Goal: Task Accomplishment & Management: Manage account settings

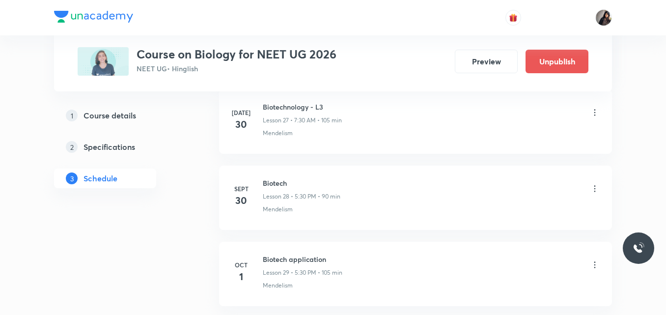
scroll to position [2549, 0]
click at [594, 188] on icon at bounding box center [595, 188] width 10 height 10
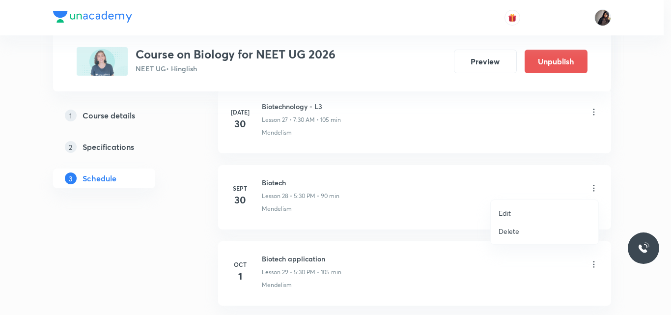
click at [514, 210] on li "Edit" at bounding box center [544, 213] width 108 height 18
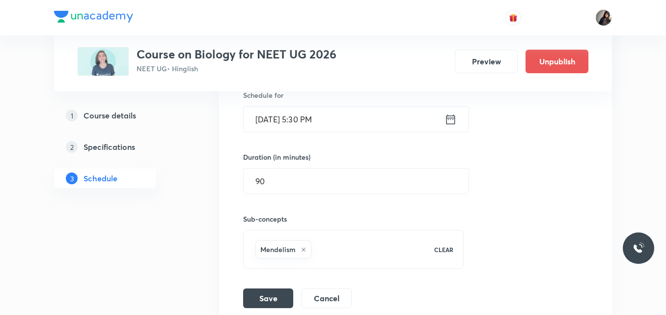
scroll to position [2382, 0]
click at [278, 121] on input "Sept 30, 2025, 5:30 PM" at bounding box center [344, 119] width 201 height 25
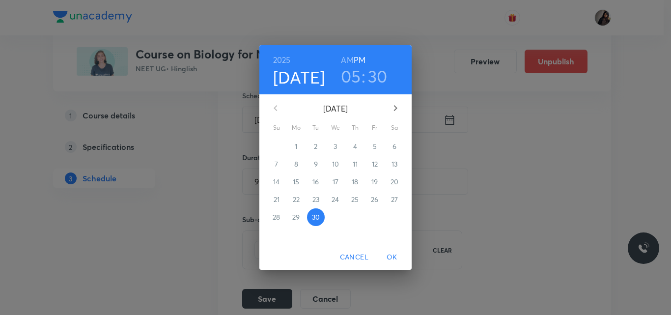
click at [392, 108] on icon "button" at bounding box center [395, 108] width 12 height 12
click at [353, 147] on p "2" at bounding box center [354, 146] width 3 height 10
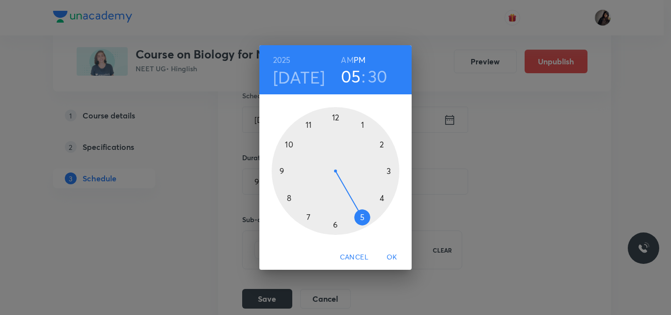
click at [278, 169] on div at bounding box center [335, 171] width 128 height 128
click at [347, 60] on h6 "AM" at bounding box center [347, 60] width 12 height 14
click at [391, 259] on span "OK" at bounding box center [392, 257] width 24 height 12
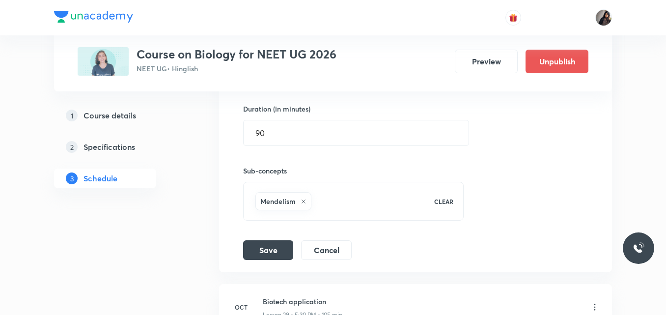
scroll to position [2431, 0]
click at [261, 245] on button "Save" at bounding box center [268, 249] width 50 height 20
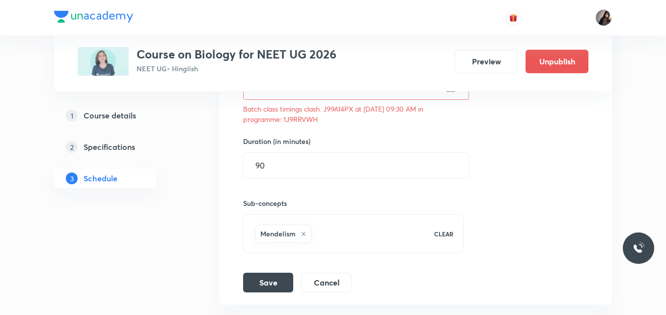
scroll to position [2414, 0]
click at [305, 120] on p "Batch class timings clash. J99A14PX at 02 Oct 2025 09:30 AM in programme: 1J9RR…" at bounding box center [353, 114] width 220 height 21
copy p "1J9RRVWH"
click at [400, 129] on div "Session title 7/99 Biotech ​ Schedule for Oct 2, 2025, 9:30 AM ​ Batch class ti…" at bounding box center [415, 134] width 345 height 316
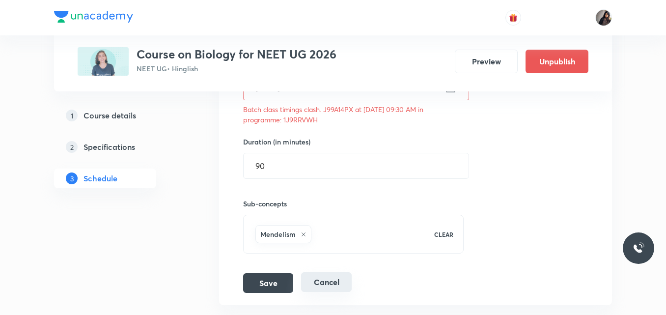
click at [338, 282] on button "Cancel" at bounding box center [326, 282] width 51 height 20
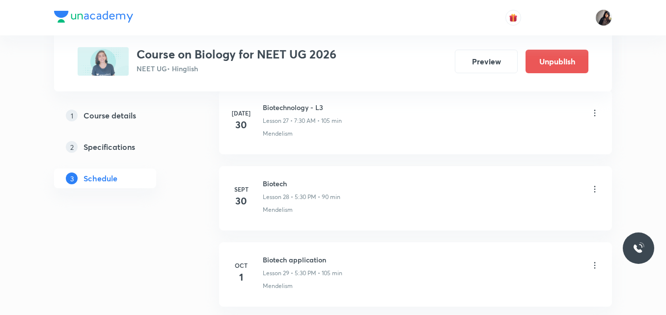
scroll to position [2222, 0]
click at [594, 186] on icon at bounding box center [595, 190] width 10 height 10
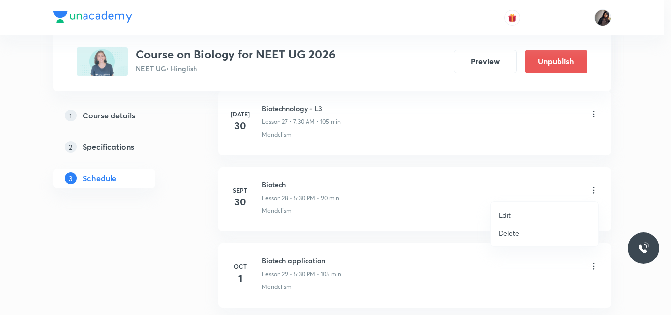
click at [428, 197] on div at bounding box center [335, 157] width 671 height 315
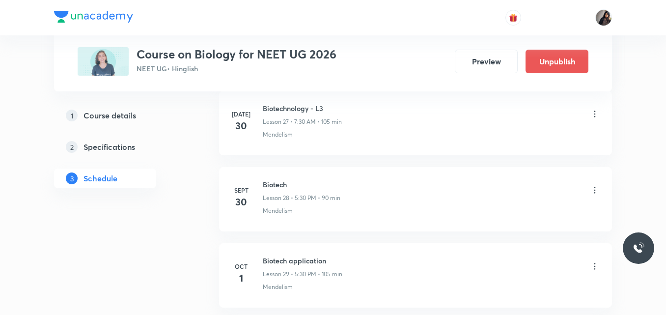
click at [596, 187] on icon at bounding box center [595, 190] width 10 height 10
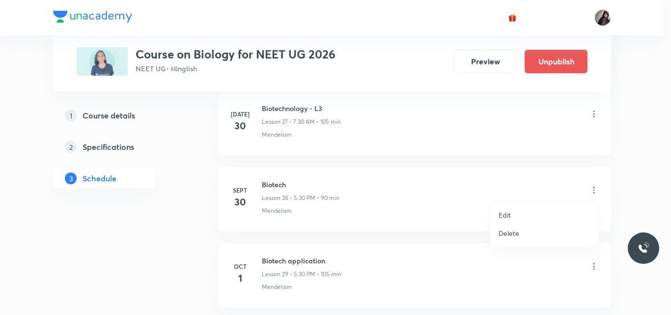
click at [509, 213] on p "Edit" at bounding box center [504, 215] width 12 height 10
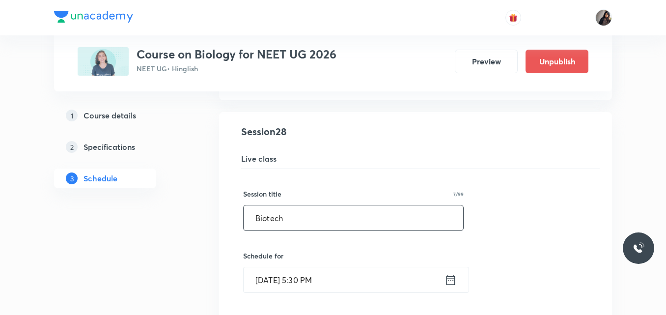
click at [319, 224] on input "Biotech" at bounding box center [353, 217] width 219 height 25
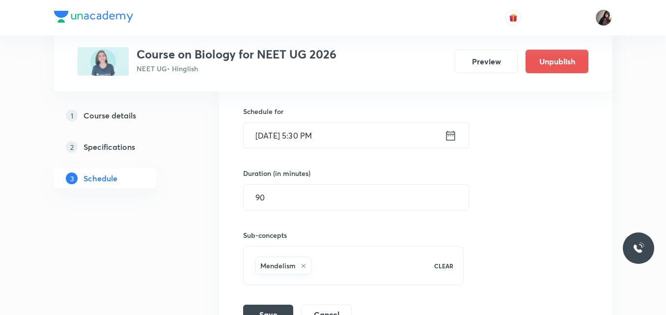
scroll to position [2372, 0]
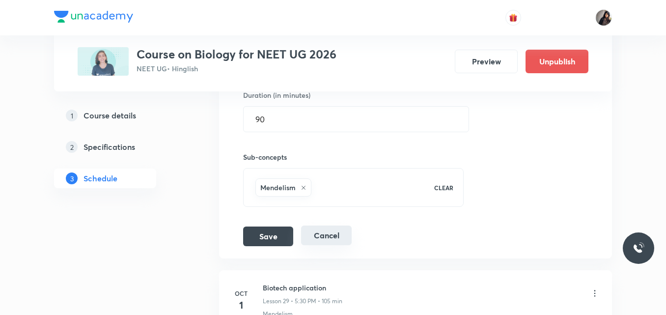
click at [325, 240] on button "Cancel" at bounding box center [326, 235] width 51 height 20
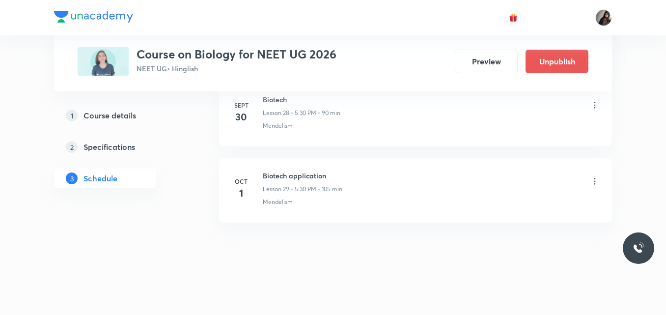
scroll to position [2306, 0]
click at [594, 104] on icon at bounding box center [595, 105] width 10 height 10
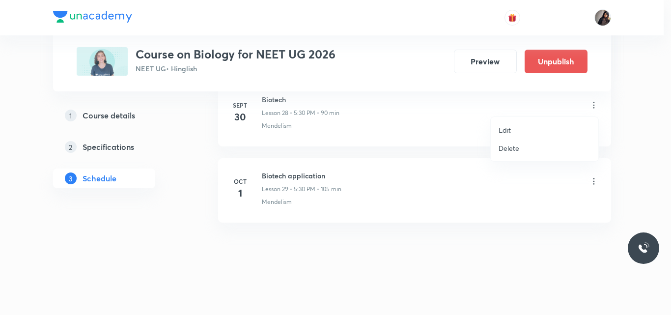
click at [526, 152] on li "Delete" at bounding box center [544, 148] width 108 height 18
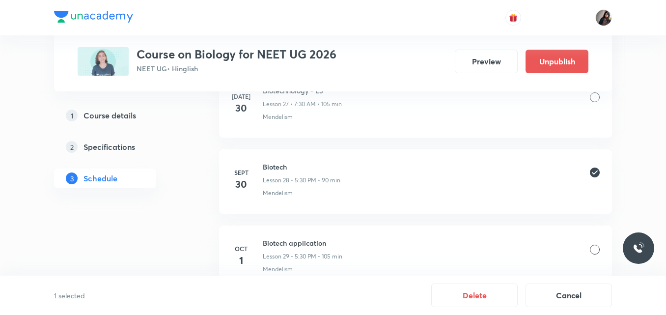
scroll to position [2235, 0]
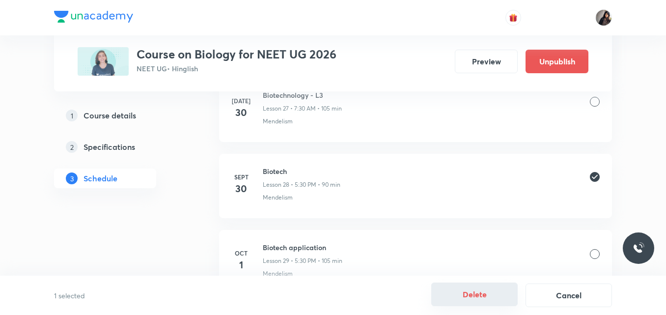
click at [478, 296] on button "Delete" at bounding box center [474, 294] width 86 height 24
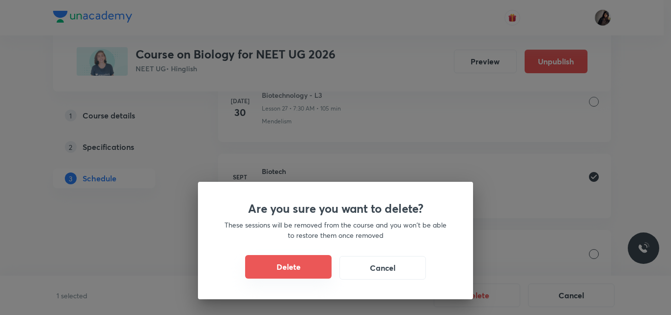
click at [311, 267] on button "Delete" at bounding box center [288, 267] width 86 height 24
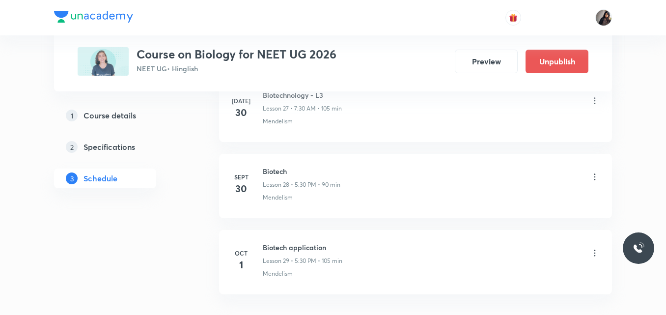
scroll to position [2230, 0]
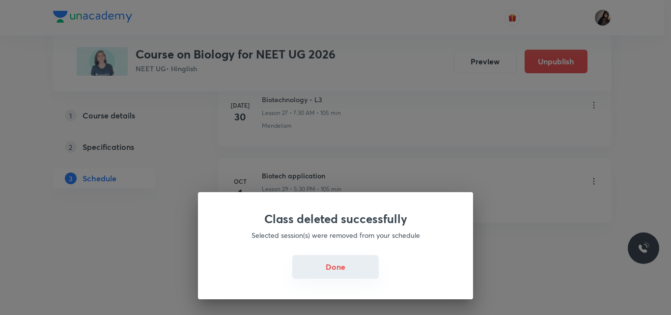
click at [331, 267] on button "Done" at bounding box center [335, 267] width 86 height 24
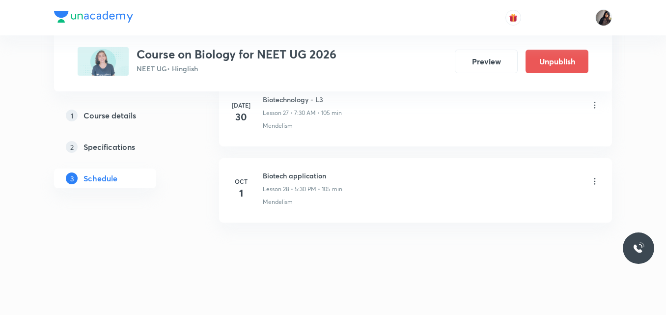
click at [595, 178] on icon at bounding box center [595, 181] width 10 height 10
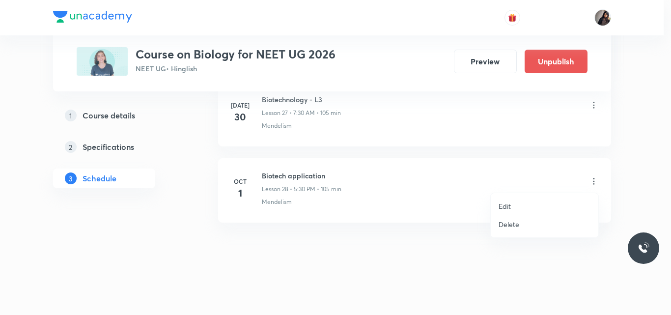
click at [509, 224] on p "Delete" at bounding box center [508, 224] width 21 height 10
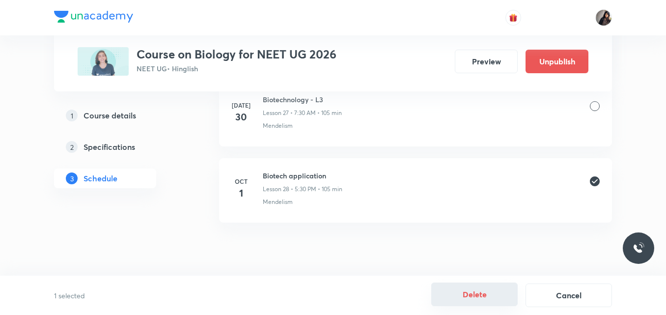
click at [482, 298] on button "Delete" at bounding box center [474, 294] width 86 height 24
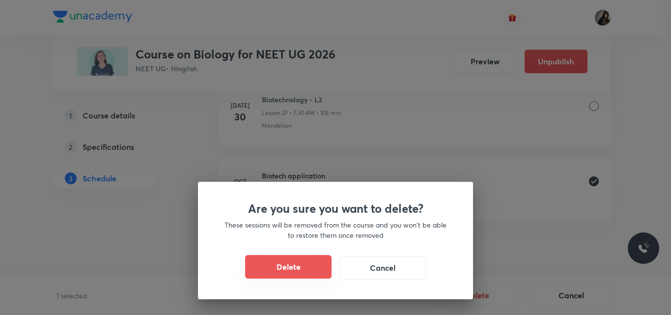
click at [321, 270] on button "Delete" at bounding box center [288, 267] width 86 height 24
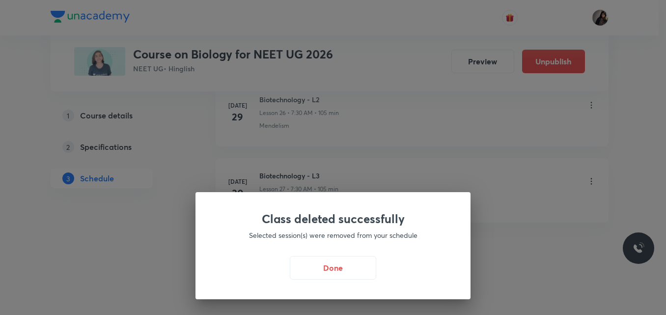
scroll to position [2154, 0]
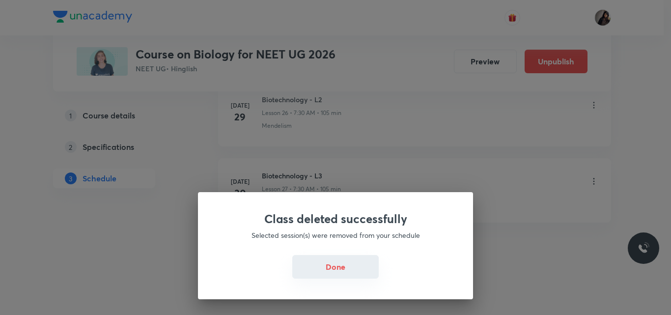
click at [349, 263] on button "Done" at bounding box center [335, 267] width 86 height 24
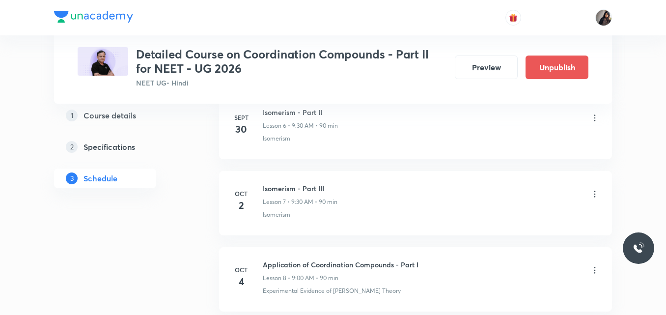
scroll to position [956, 0]
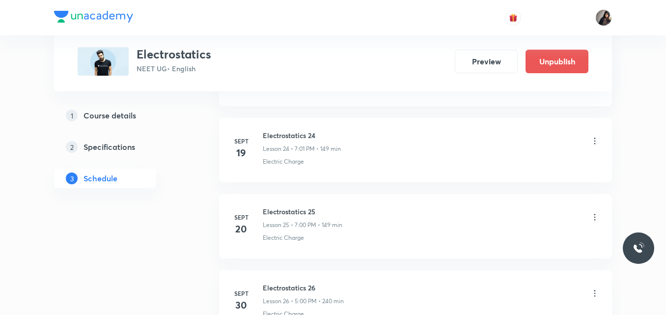
scroll to position [2403, 0]
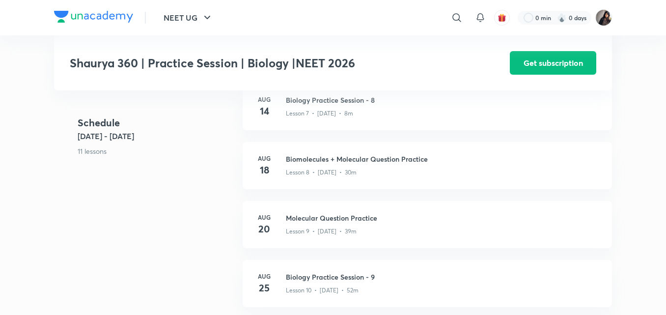
scroll to position [785, 0]
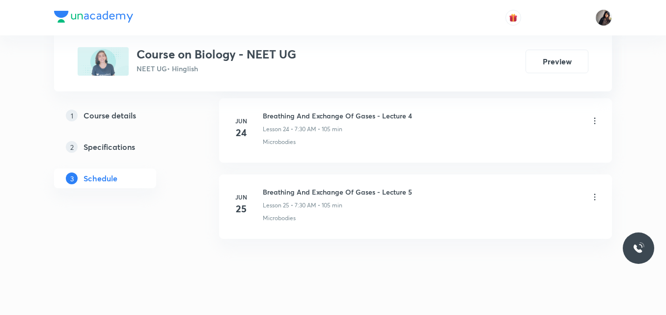
scroll to position [2328, 0]
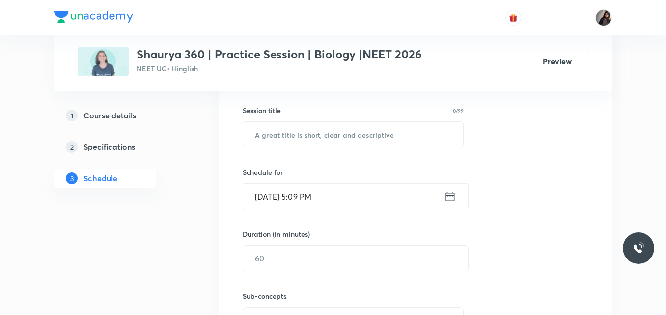
scroll to position [252, 0]
paste input "Biotech"
click at [324, 134] on input "text" at bounding box center [353, 133] width 220 height 25
type input "Biotech"
click at [278, 199] on input "Sept 30, 2025, 5:09 PM" at bounding box center [343, 195] width 201 height 25
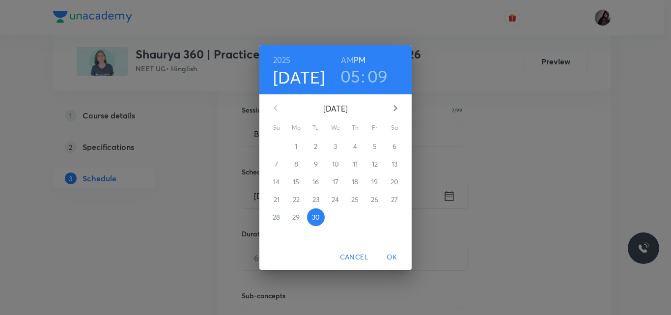
click at [397, 108] on icon "button" at bounding box center [395, 108] width 3 height 6
click at [357, 149] on span "2" at bounding box center [355, 146] width 18 height 10
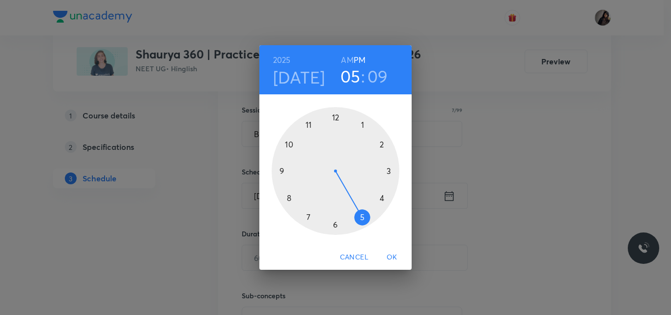
click at [280, 166] on div at bounding box center [335, 171] width 128 height 128
click at [336, 222] on div at bounding box center [335, 171] width 128 height 128
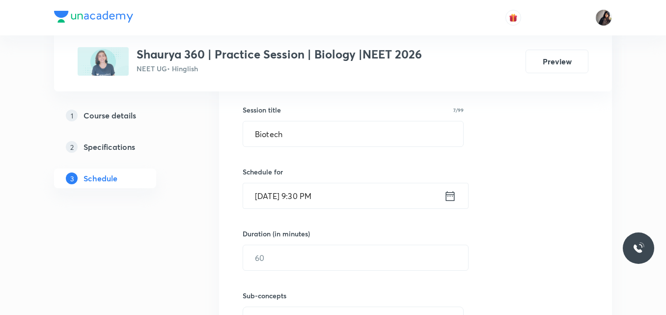
click at [324, 199] on input "Oct 2, 2025, 9:30 PM" at bounding box center [343, 195] width 201 height 25
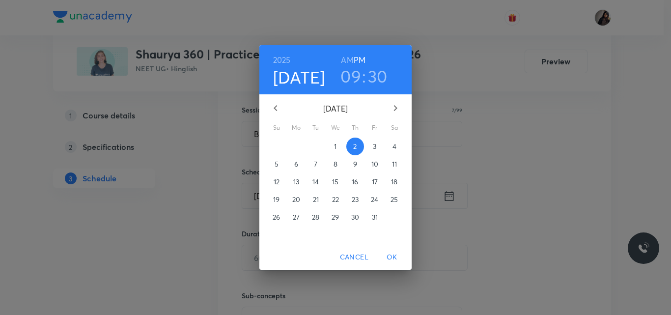
click at [348, 60] on h6 "AM" at bounding box center [347, 60] width 12 height 14
click at [394, 251] on span "OK" at bounding box center [392, 257] width 24 height 12
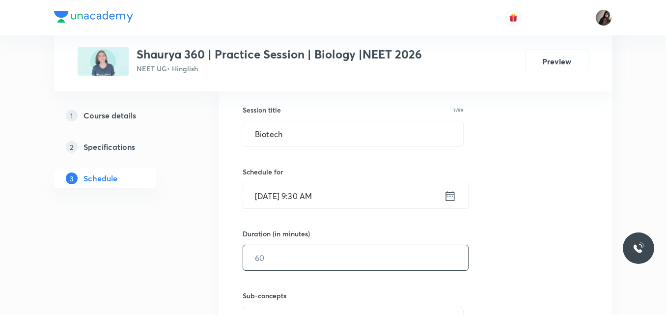
click at [283, 258] on input "text" at bounding box center [355, 257] width 225 height 25
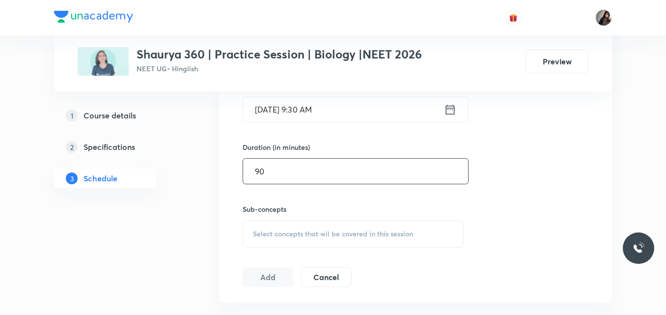
scroll to position [339, 0]
type input "90"
click at [300, 236] on span "Select concepts that wil be covered in this session" at bounding box center [333, 233] width 160 height 8
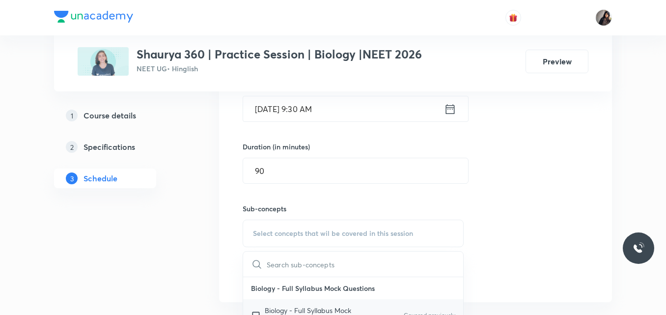
click at [332, 311] on p "Biology - Full Syllabus Mock Questions" at bounding box center [314, 315] width 99 height 21
checkbox input "true"
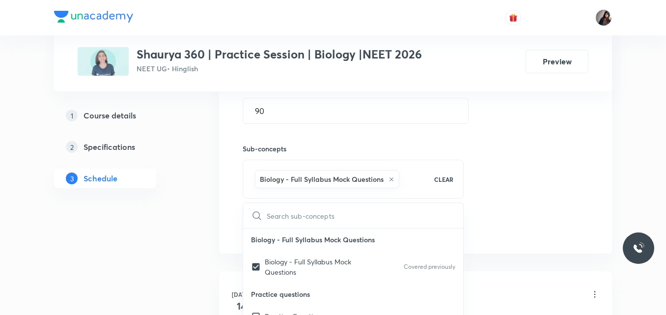
scroll to position [401, 0]
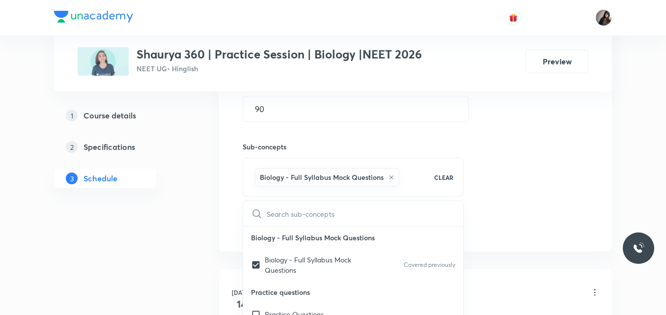
click at [554, 227] on div "Session 12 Live class Quiz Recorded classes Session title 7/99 Biotech ​ Schedu…" at bounding box center [416, 63] width 346 height 346
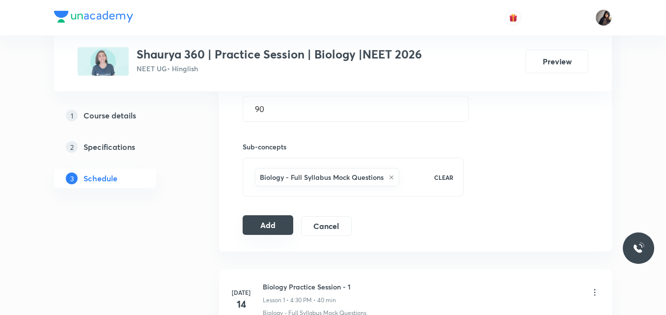
click at [264, 231] on button "Add" at bounding box center [268, 225] width 51 height 20
click at [275, 229] on button "Add" at bounding box center [268, 225] width 51 height 20
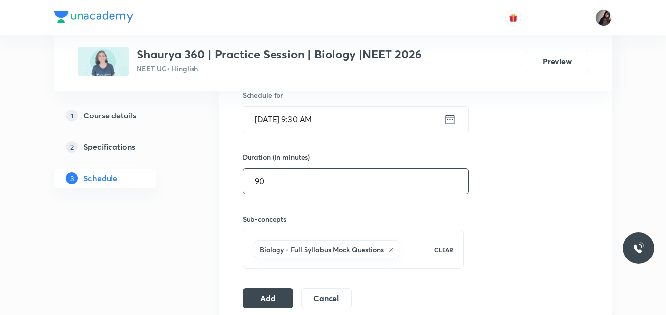
scroll to position [330, 0]
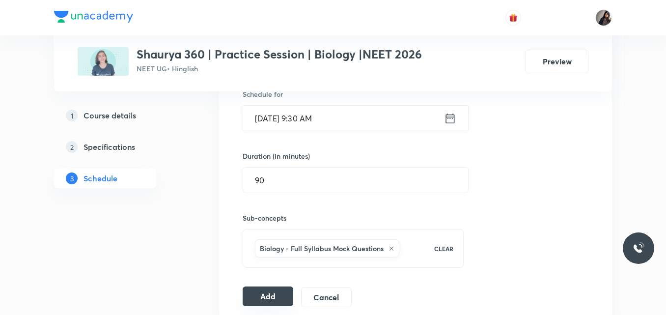
click at [260, 298] on button "Add" at bounding box center [268, 296] width 51 height 20
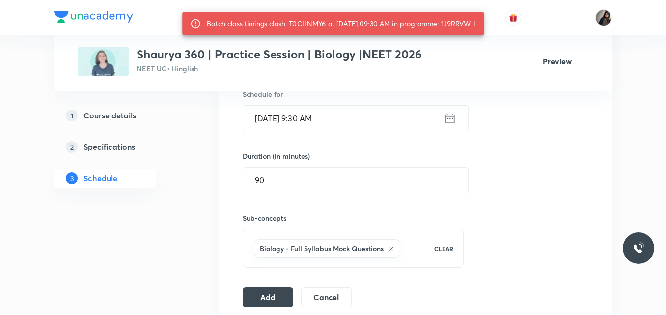
click at [468, 21] on div "Batch class timings clash. T0CHNMY6 at 02 Oct 2025 09:30 AM in programme: 1J9RR…" at bounding box center [341, 24] width 269 height 18
copy div "1J9RRVWH"
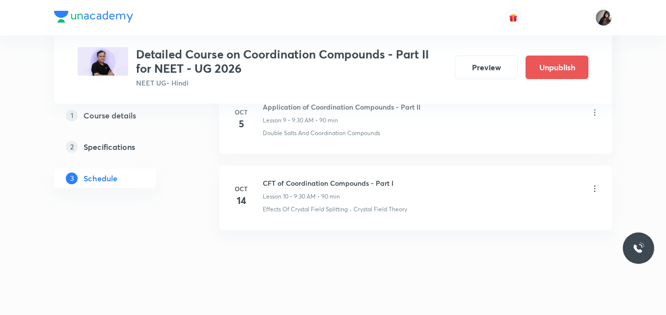
scroll to position [1198, 0]
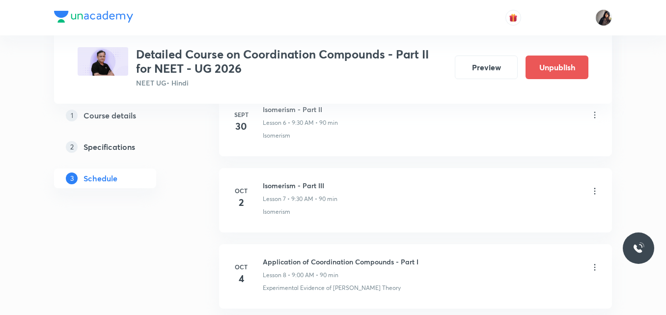
scroll to position [959, 0]
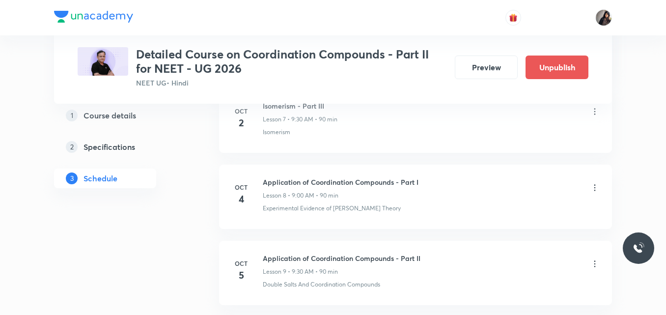
scroll to position [1040, 0]
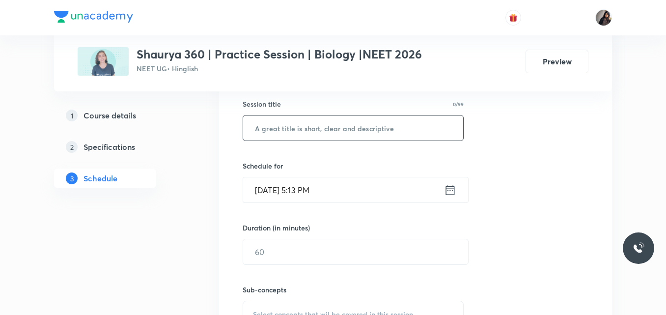
scroll to position [257, 0]
click at [275, 128] on input "text" at bounding box center [353, 128] width 220 height 25
type input "Bio tech"
click at [278, 194] on input "Sept 30, 2025, 5:13 PM" at bounding box center [343, 190] width 201 height 25
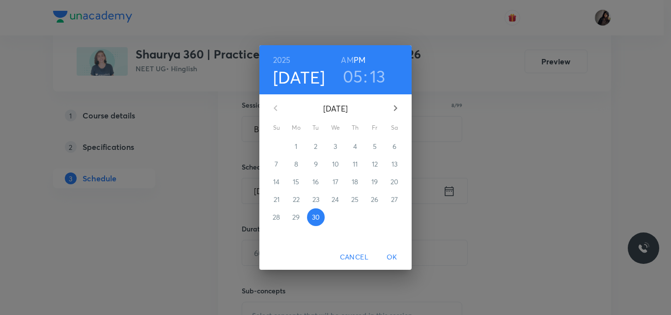
click at [395, 108] on icon "button" at bounding box center [395, 108] width 12 height 12
click at [359, 147] on span "2" at bounding box center [355, 146] width 18 height 10
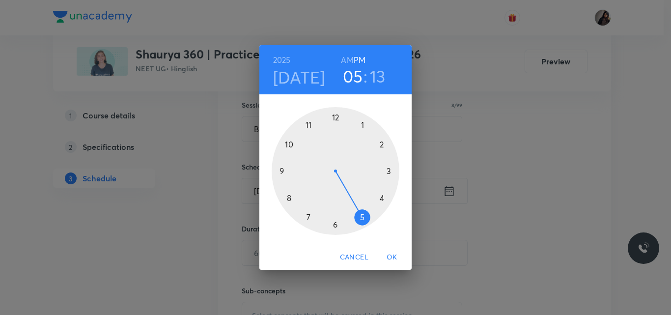
click at [281, 174] on div at bounding box center [335, 171] width 128 height 128
click at [334, 225] on div at bounding box center [335, 171] width 128 height 128
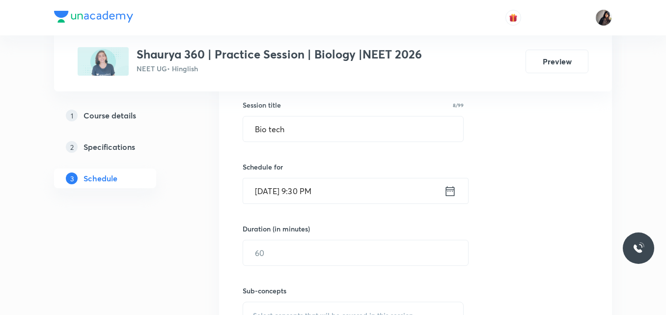
click at [323, 195] on input "[DATE] 9:30 PM" at bounding box center [343, 190] width 201 height 25
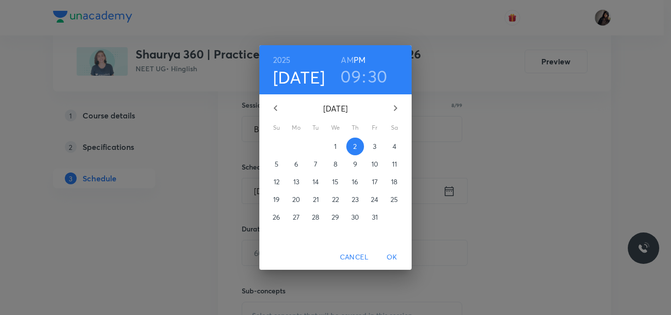
click at [348, 59] on h6 "AM" at bounding box center [347, 60] width 12 height 14
click at [388, 256] on span "OK" at bounding box center [392, 257] width 24 height 12
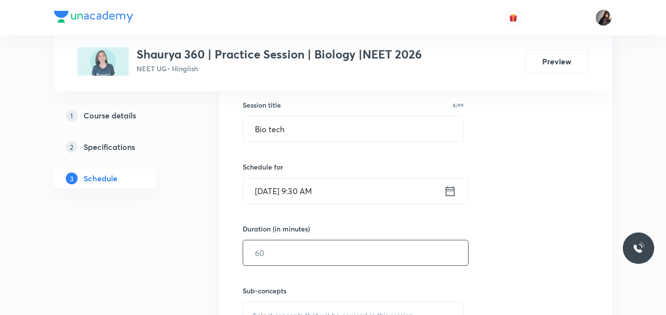
click at [326, 252] on input "text" at bounding box center [355, 252] width 225 height 25
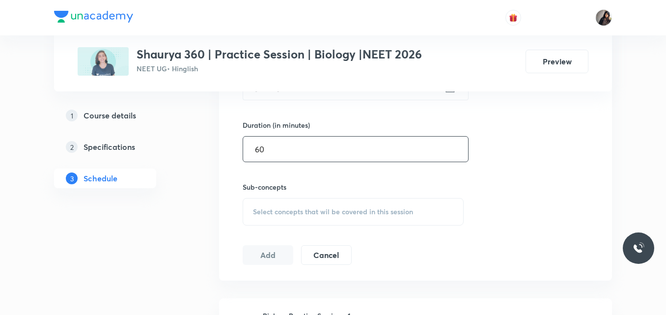
type input "60"
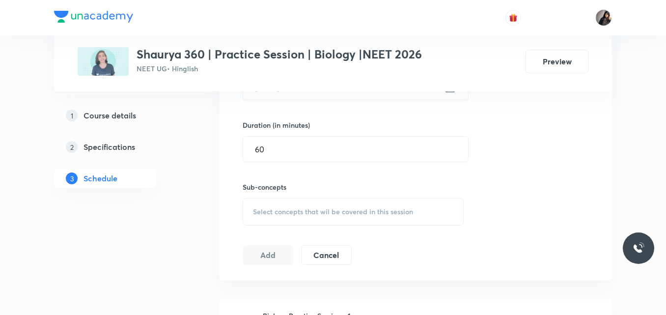
click at [300, 209] on span "Select concepts that wil be covered in this session" at bounding box center [333, 212] width 160 height 8
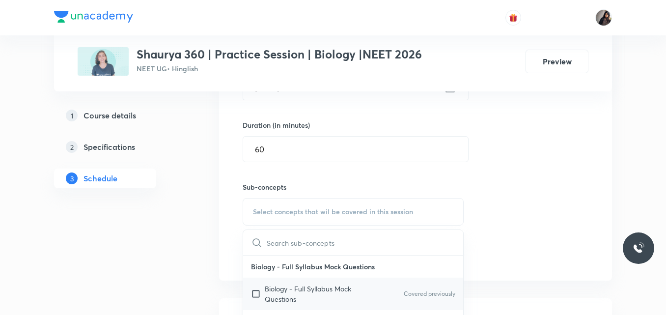
click at [295, 286] on p "Biology - Full Syllabus Mock Questions" at bounding box center [314, 293] width 99 height 21
checkbox input "true"
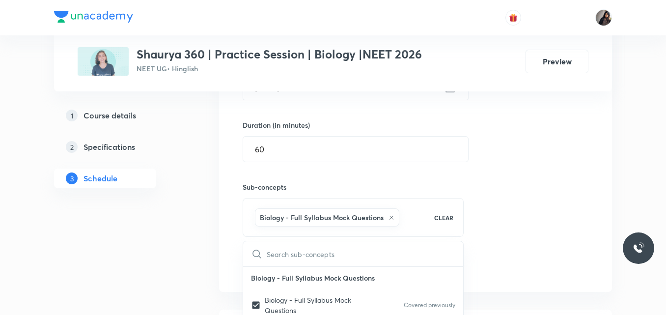
click at [483, 237] on div "Session 12 Live class Quiz Recorded classes Session title 8/99 Bio tech ​ Sched…" at bounding box center [416, 103] width 346 height 346
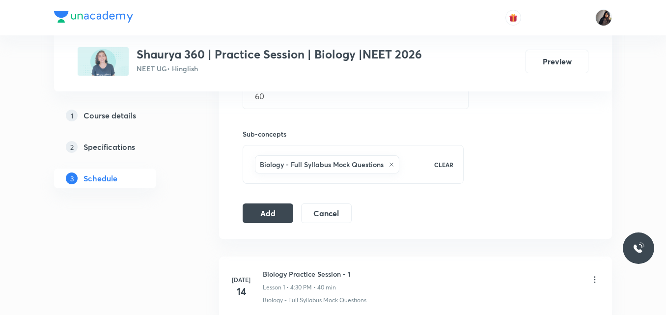
scroll to position [415, 0]
click at [265, 216] on button "Add" at bounding box center [268, 211] width 51 height 20
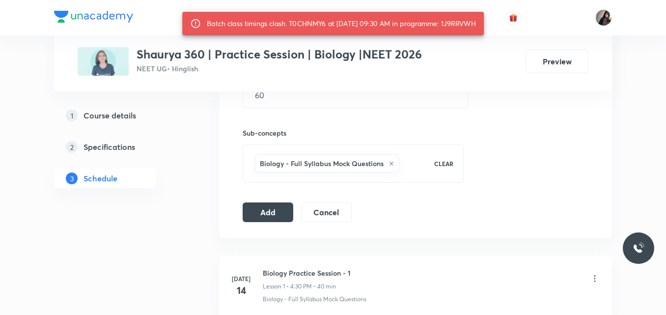
click at [482, 208] on div "Session 12 Live class Quiz Recorded classes Session title 8/99 Bio tech ​ Sched…" at bounding box center [416, 49] width 346 height 346
